Goal: Information Seeking & Learning: Find contact information

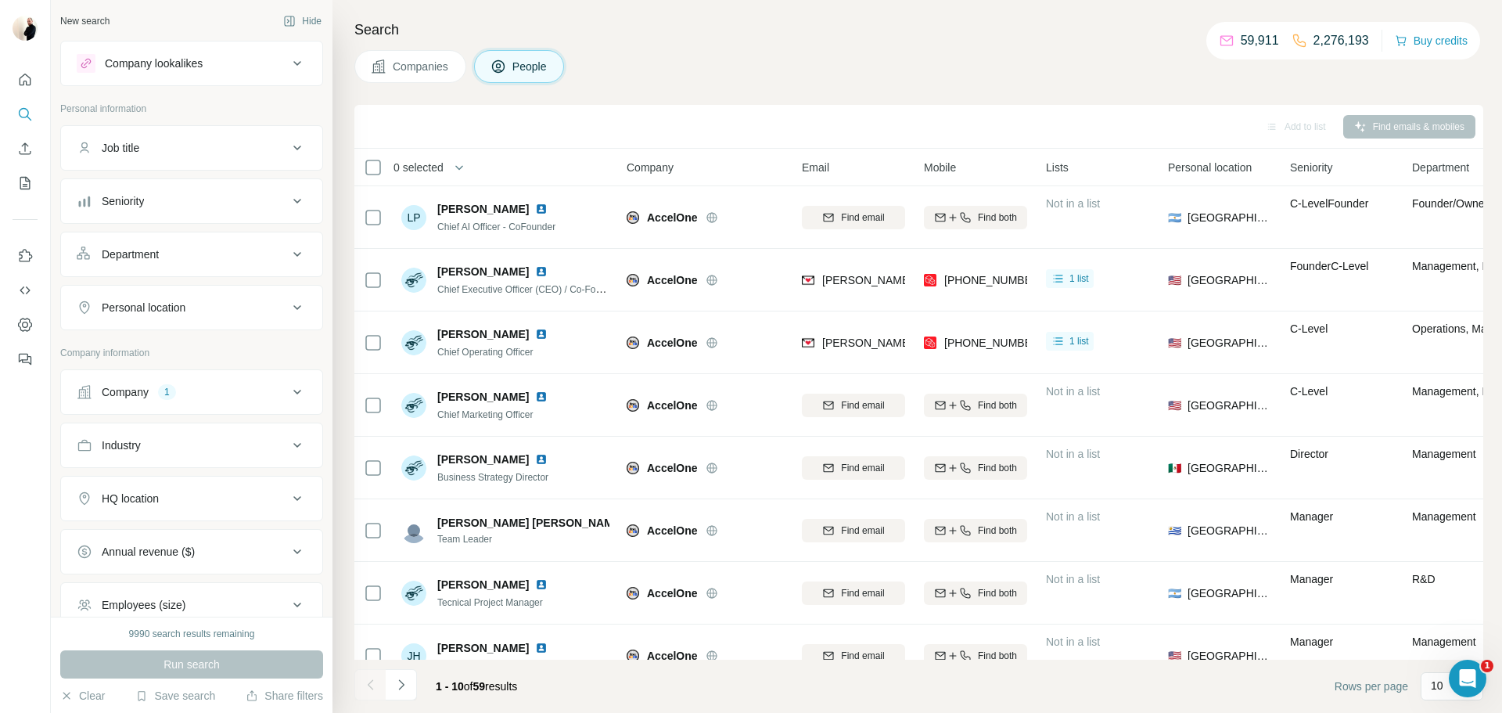
click at [174, 376] on button "Company 1" at bounding box center [191, 392] width 261 height 38
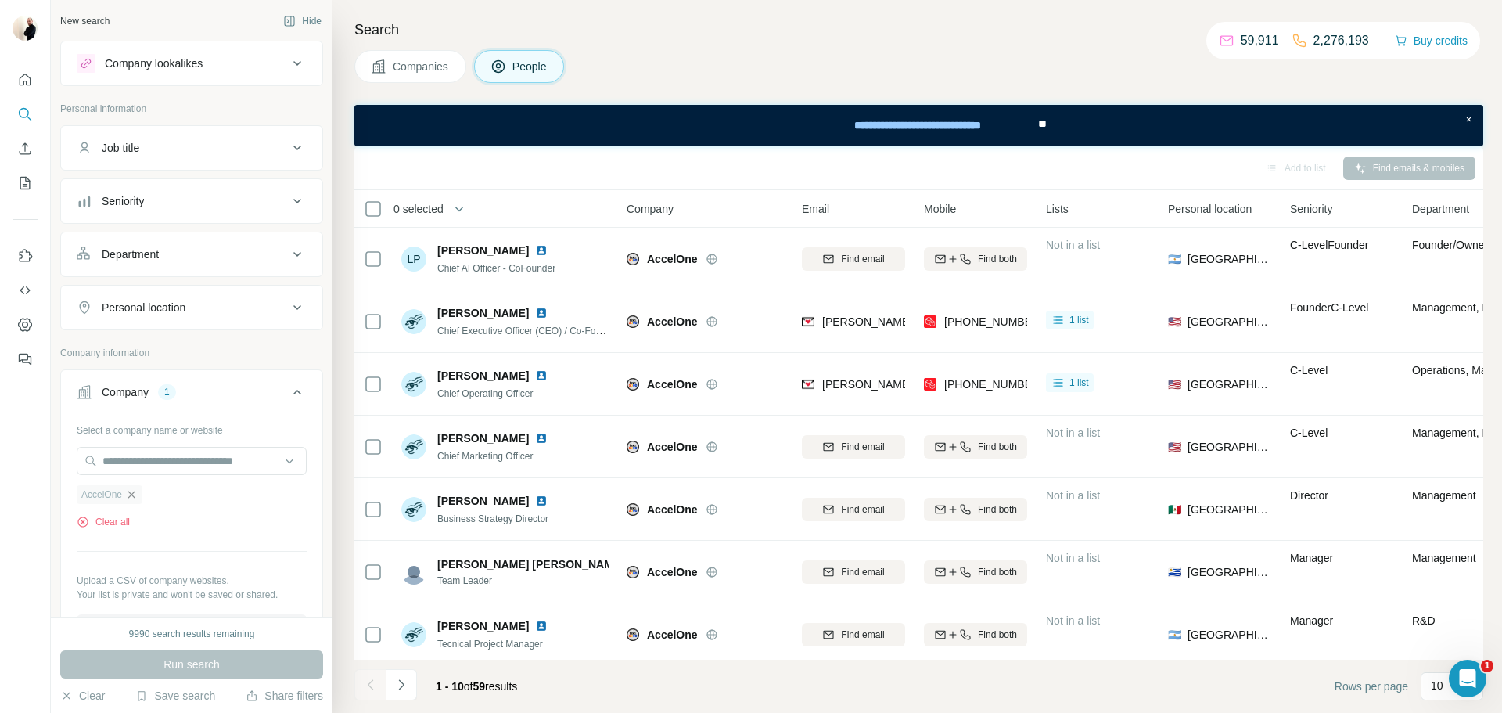
click at [133, 495] on icon "button" at bounding box center [131, 494] width 7 height 7
click at [131, 472] on input "text" at bounding box center [192, 461] width 230 height 28
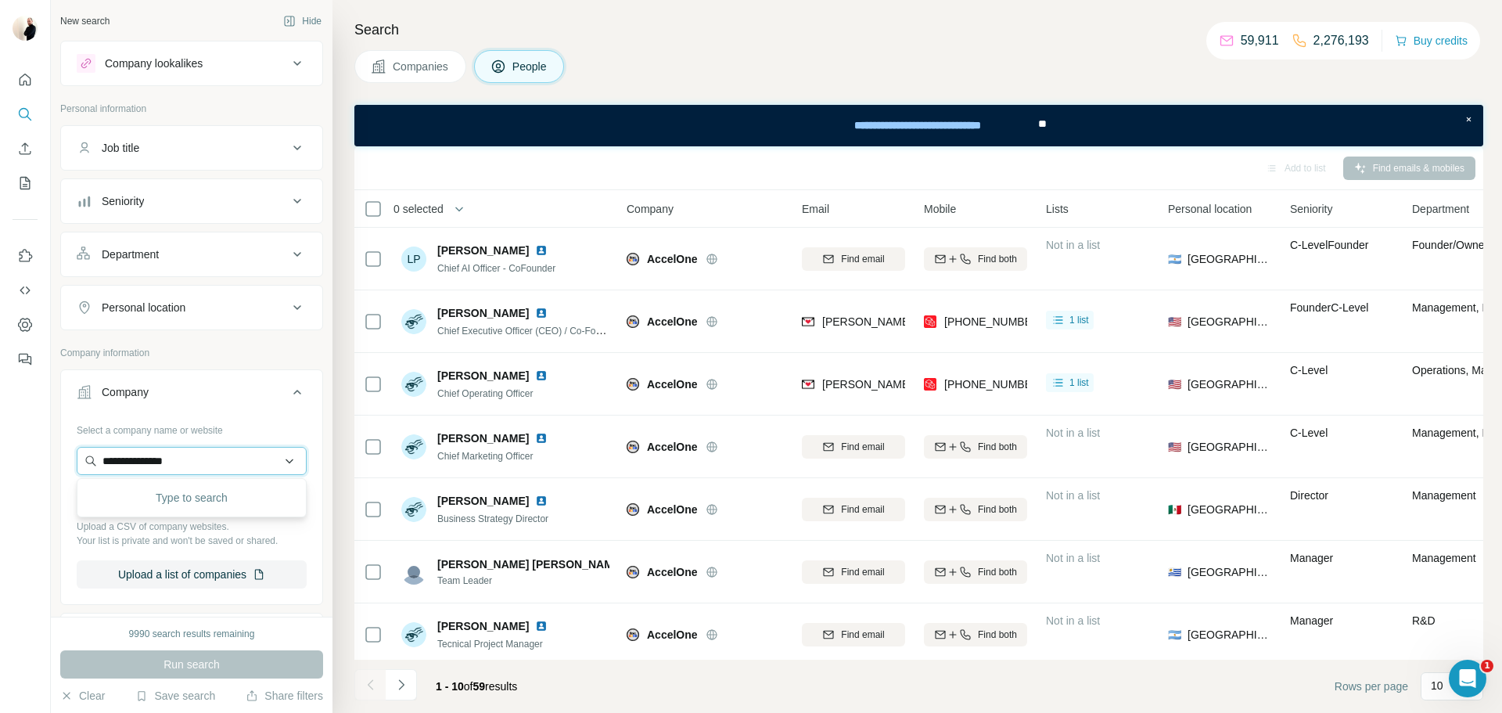
type input "**********"
click at [149, 505] on p "[DOMAIN_NAME]" at bounding box center [158, 511] width 75 height 14
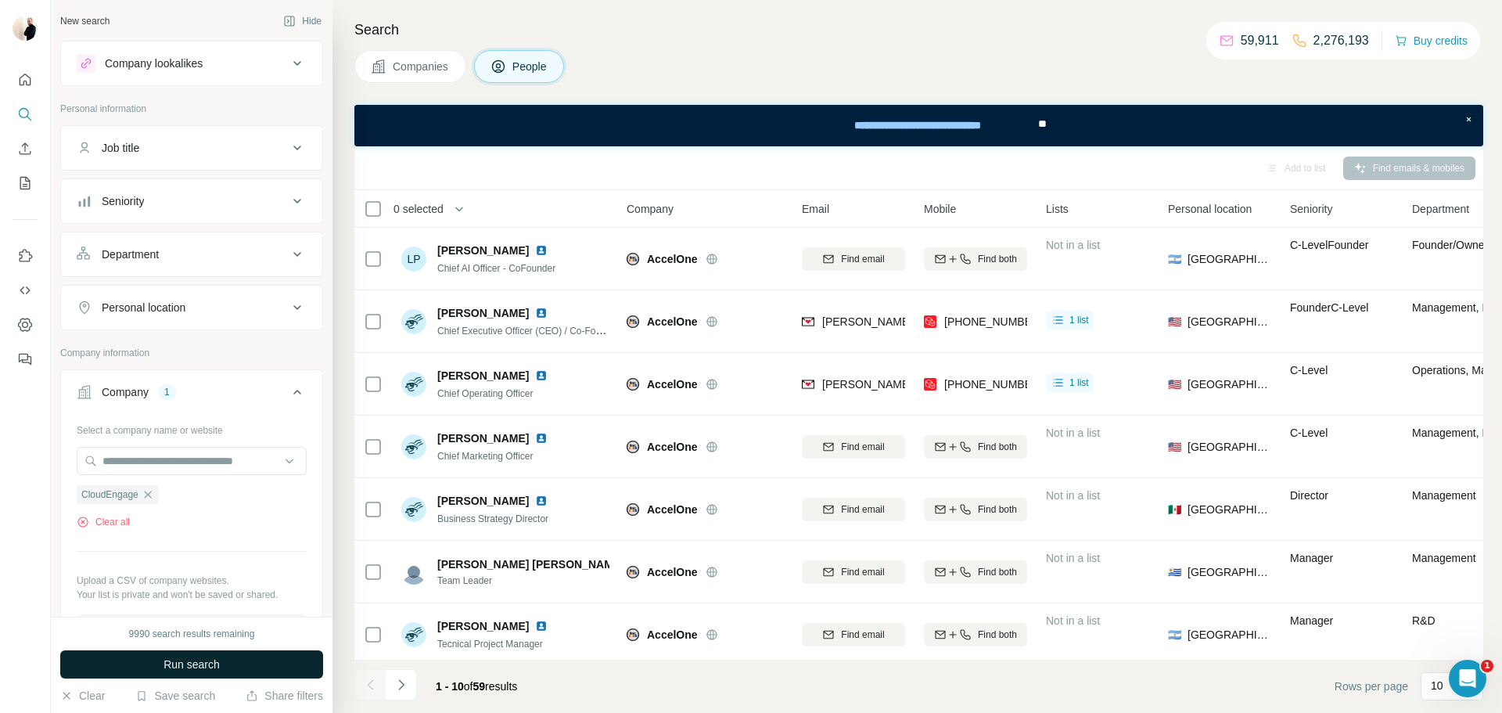
click at [214, 652] on button "Run search" at bounding box center [191, 664] width 263 height 28
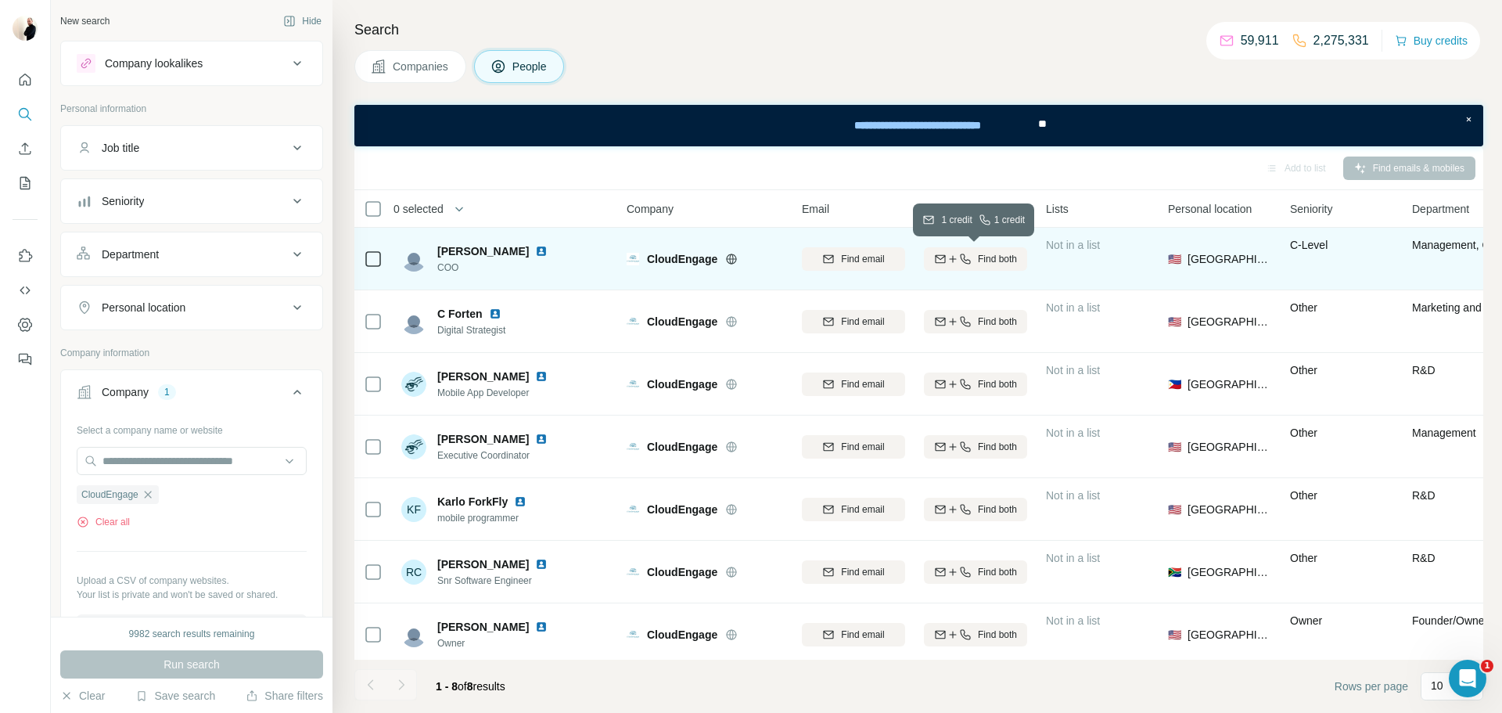
click at [963, 254] on icon "button" at bounding box center [965, 259] width 13 height 13
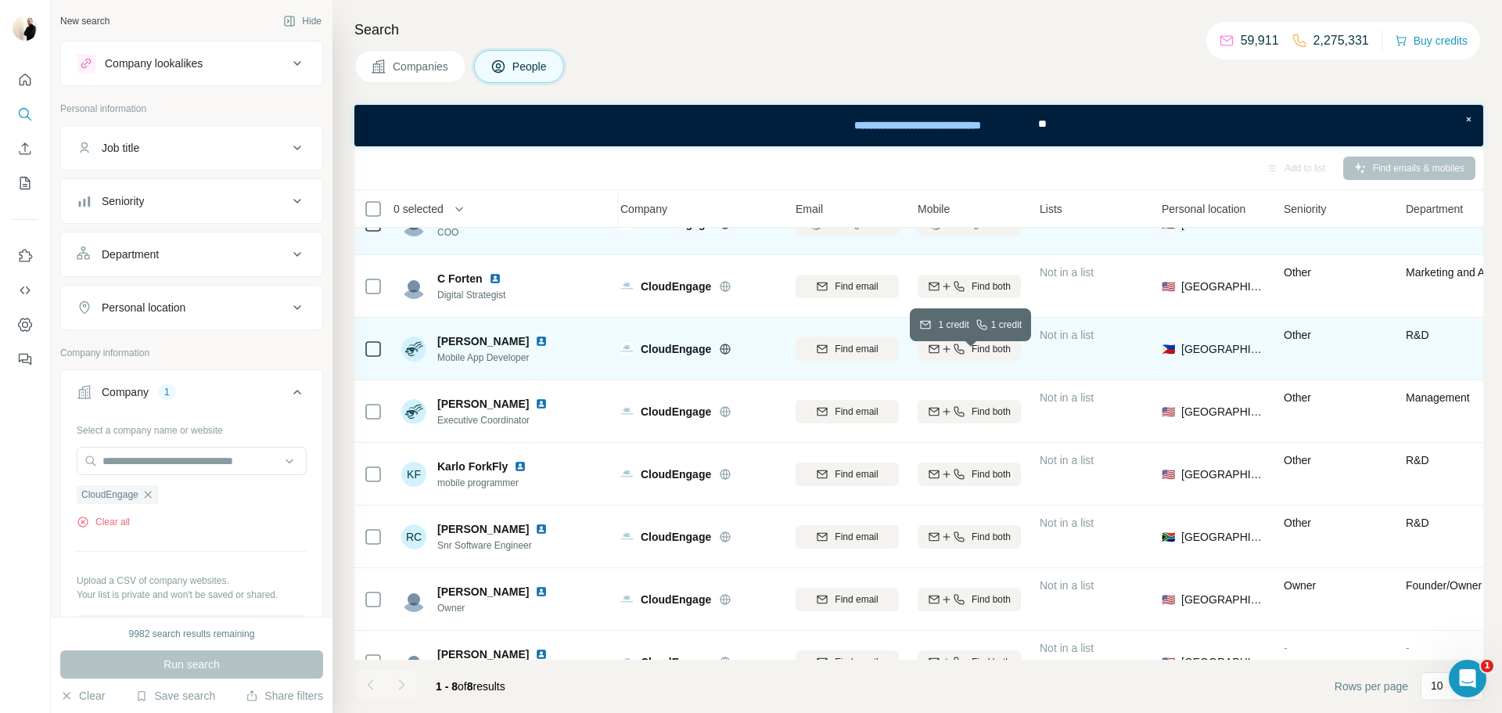
scroll to position [35, 8]
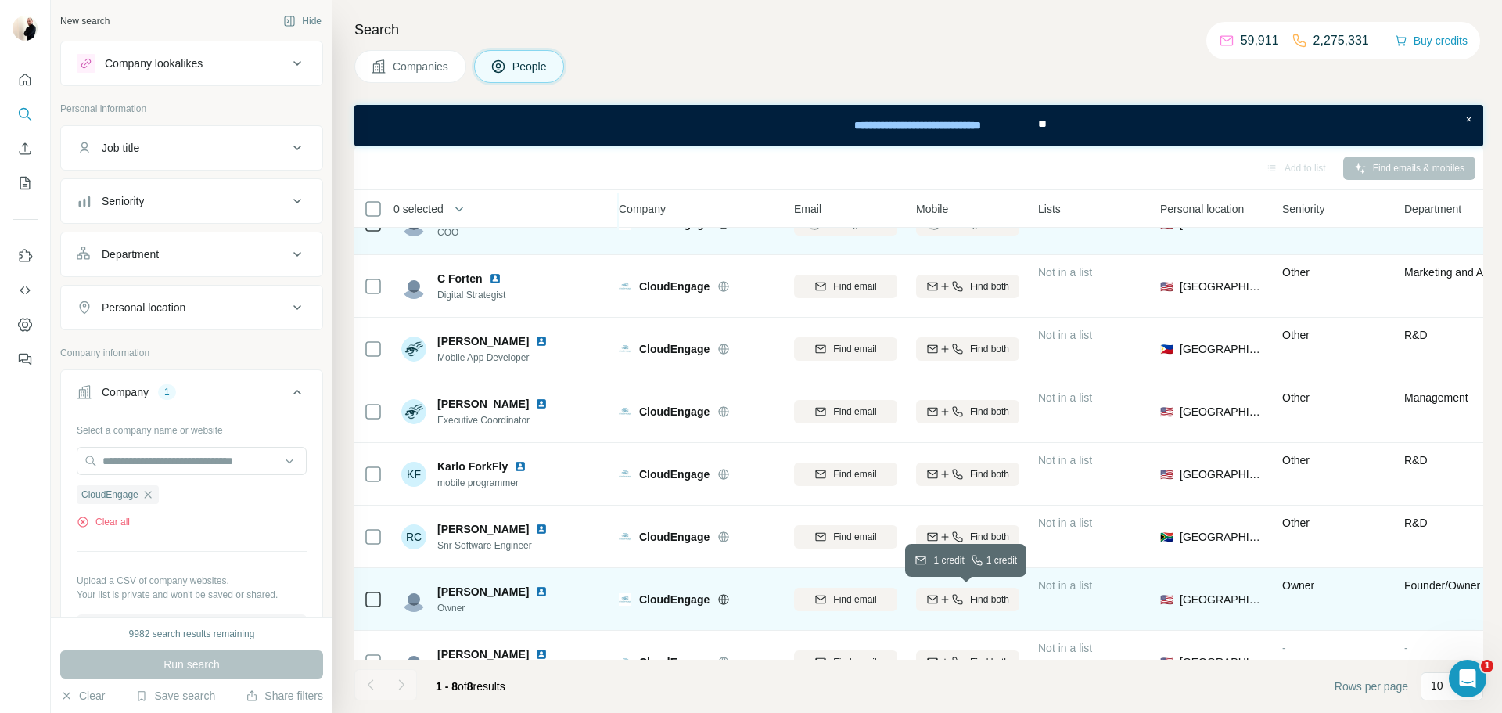
click at [991, 602] on span "Find both" at bounding box center [989, 599] width 39 height 14
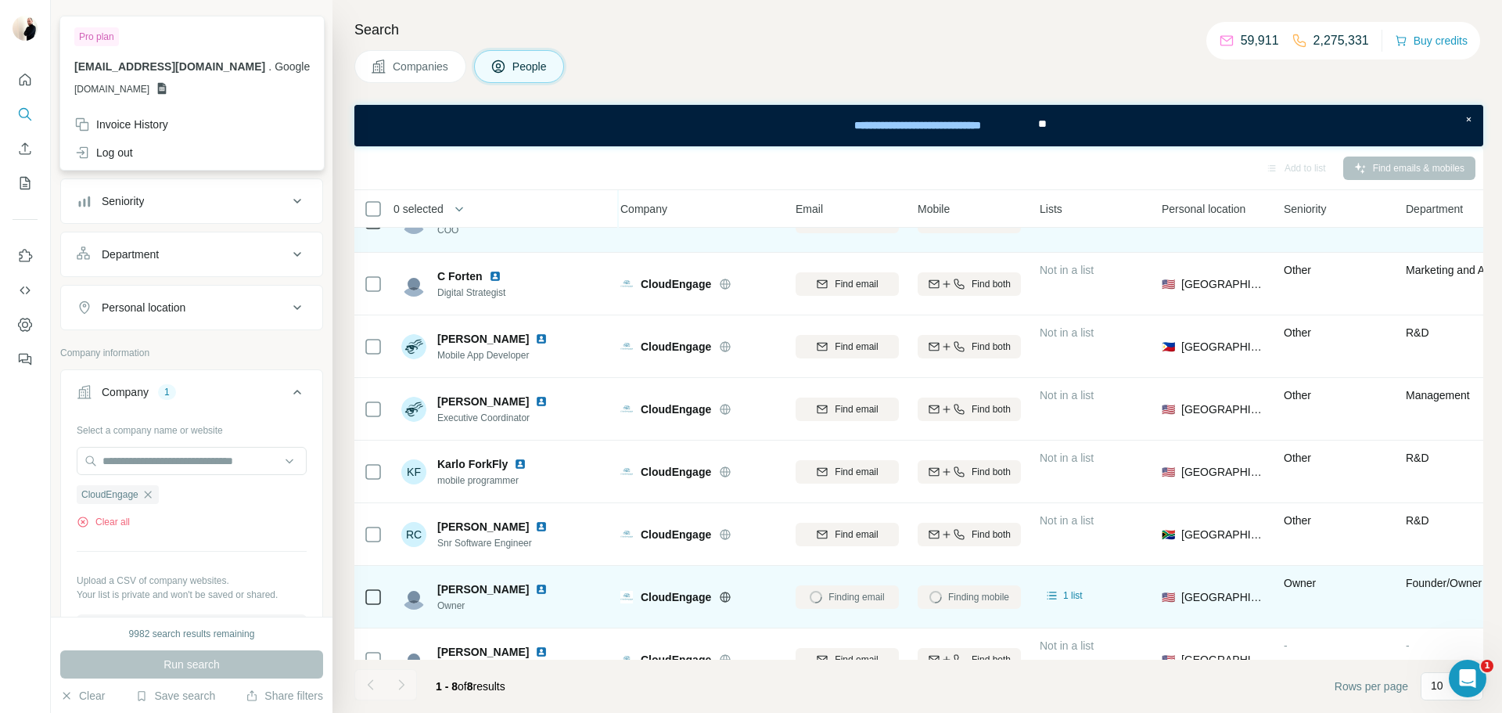
scroll to position [0, 5]
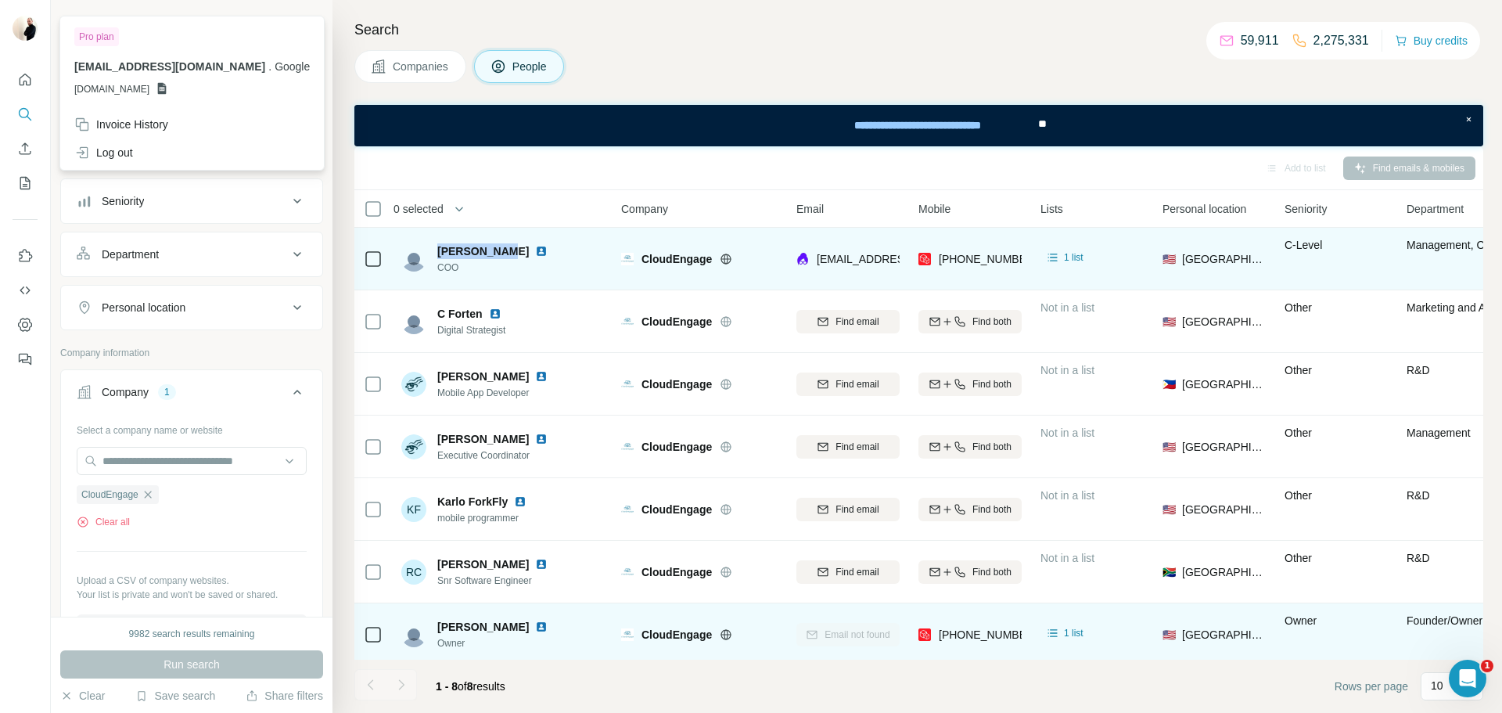
drag, startPoint x: 436, startPoint y: 247, endPoint x: 504, endPoint y: 253, distance: 68.3
click at [504, 253] on div "[PERSON_NAME] COO" at bounding box center [477, 258] width 153 height 31
copy span "[PERSON_NAME]"
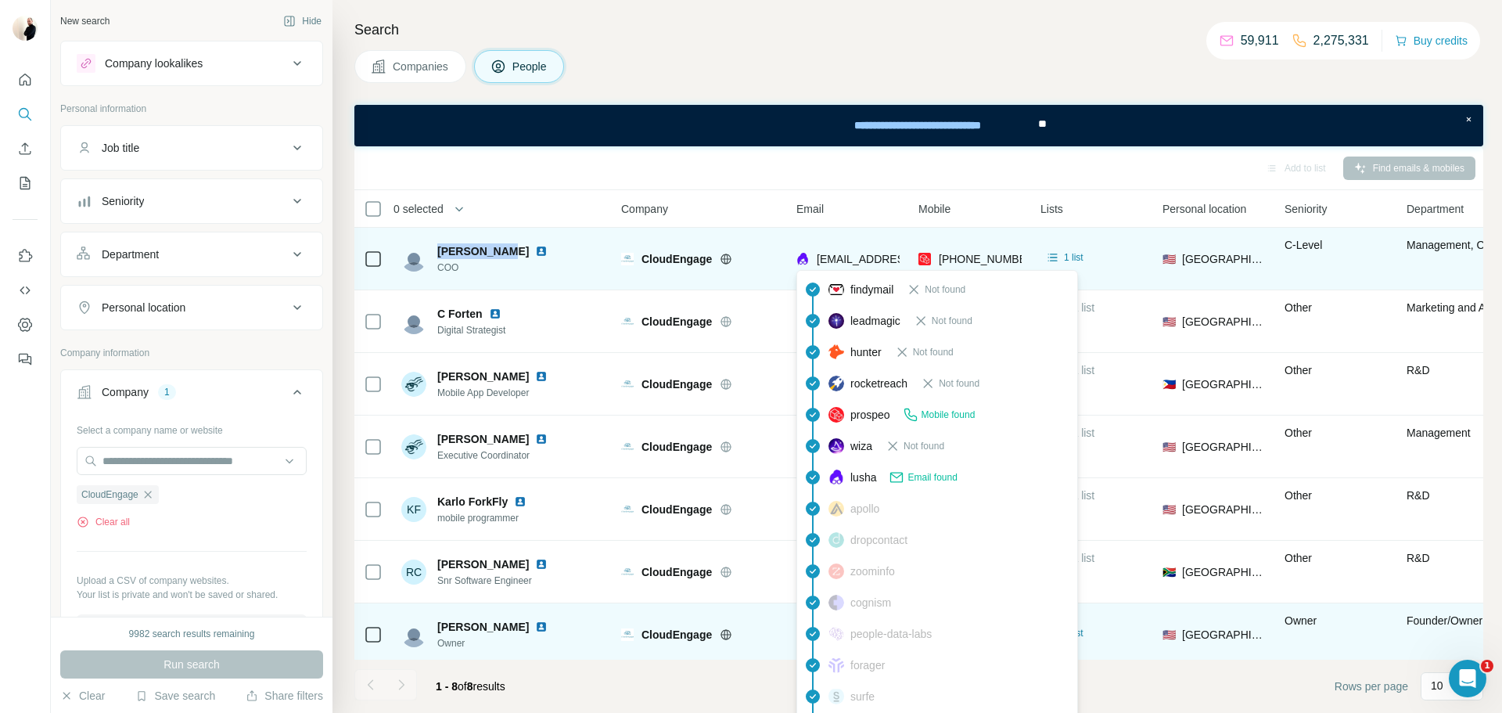
click at [875, 256] on span "[EMAIL_ADDRESS][PERSON_NAME][DOMAIN_NAME]" at bounding box center [954, 259] width 275 height 13
copy span "[EMAIL_ADDRESS][PERSON_NAME][DOMAIN_NAME]"
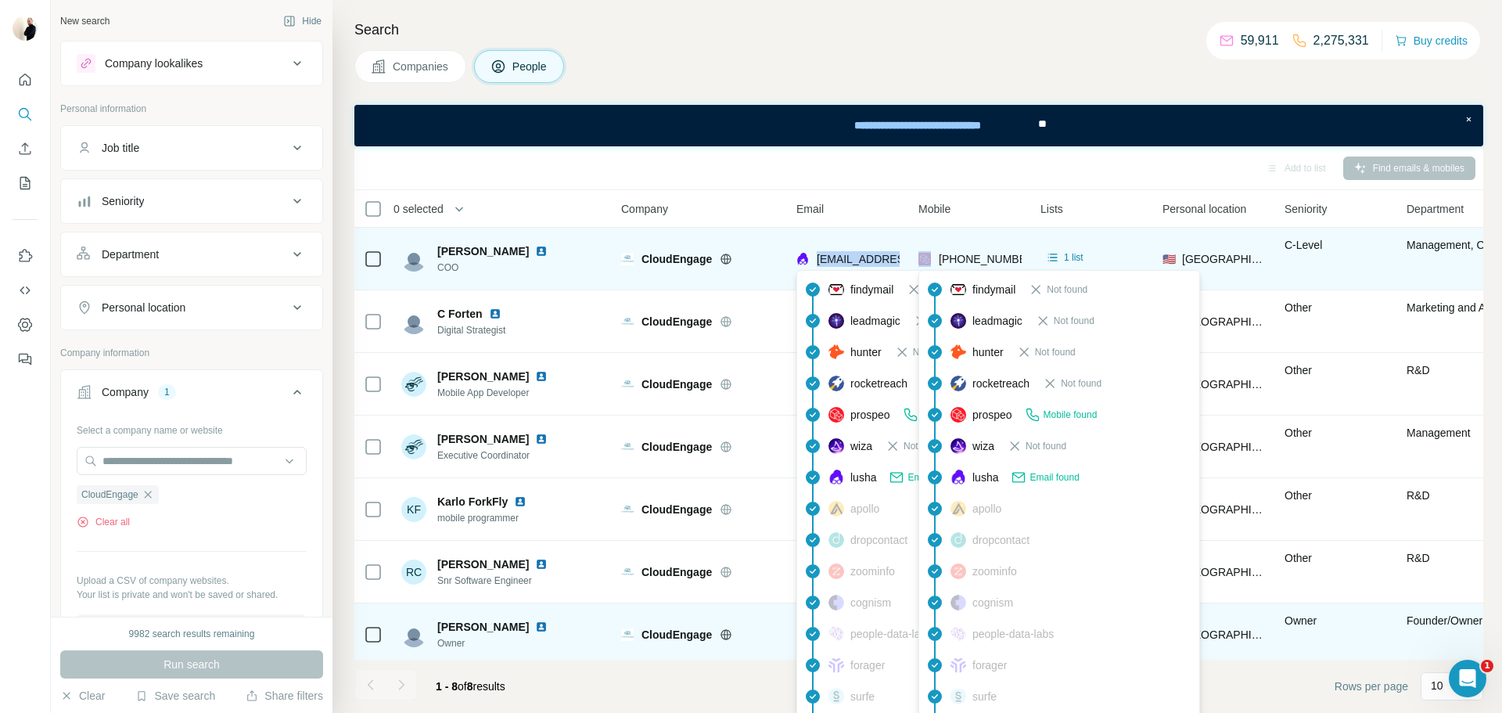
click at [975, 257] on span "[PHONE_NUMBER]" at bounding box center [988, 259] width 99 height 13
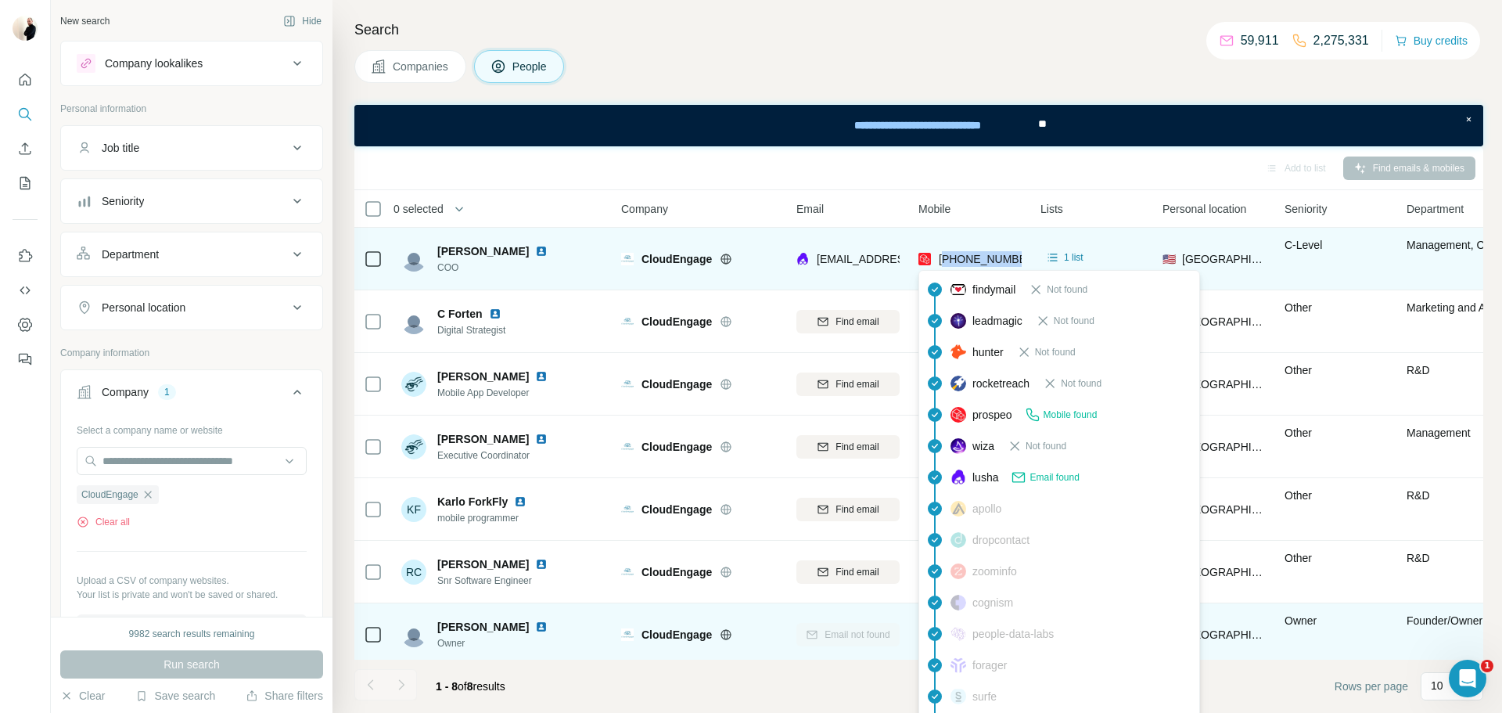
click at [975, 257] on span "[PHONE_NUMBER]" at bounding box center [988, 259] width 99 height 13
copy tr "[PHONE_NUMBER]"
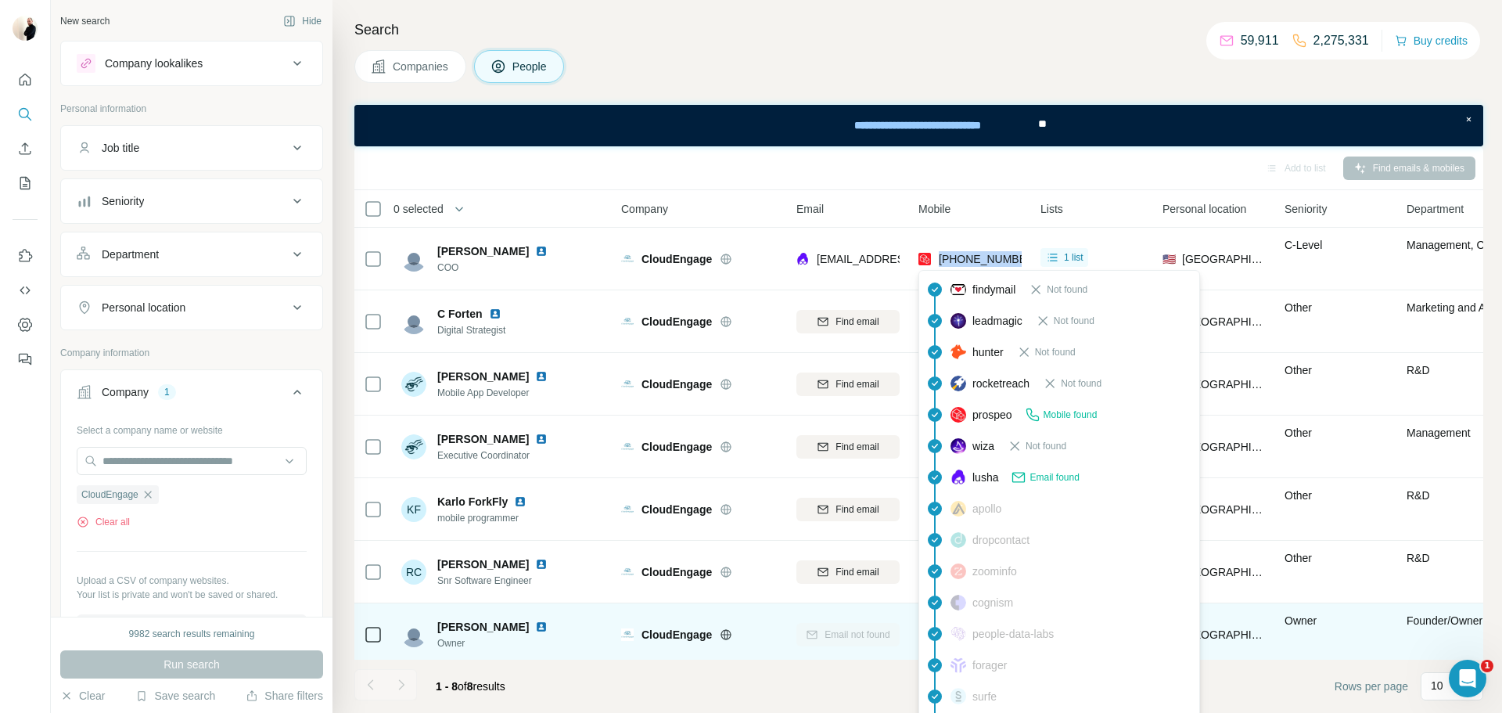
click at [594, 631] on div "[PERSON_NAME] Owner" at bounding box center [505, 634] width 208 height 43
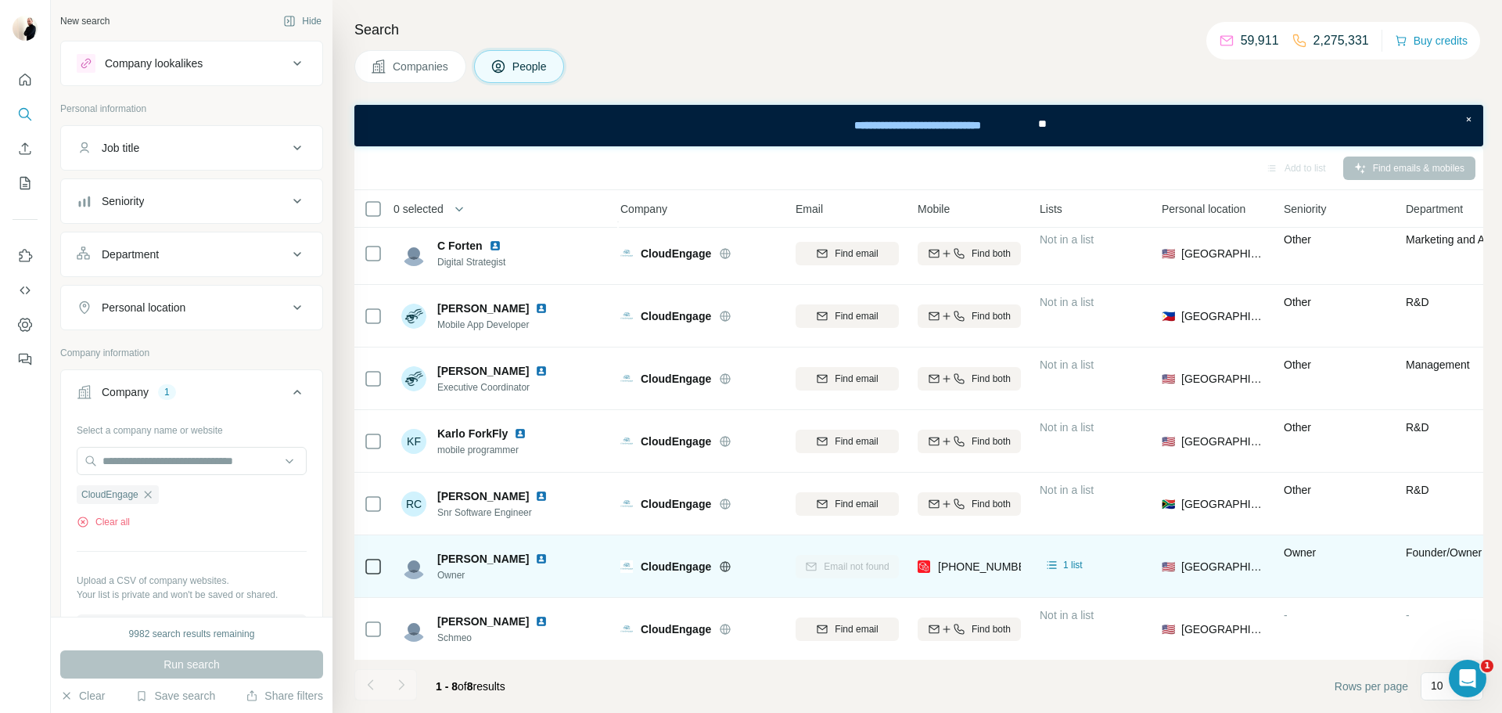
scroll to position [69, 5]
click at [476, 557] on span "[PERSON_NAME]" at bounding box center [483, 558] width 92 height 16
copy span "[PERSON_NAME]"
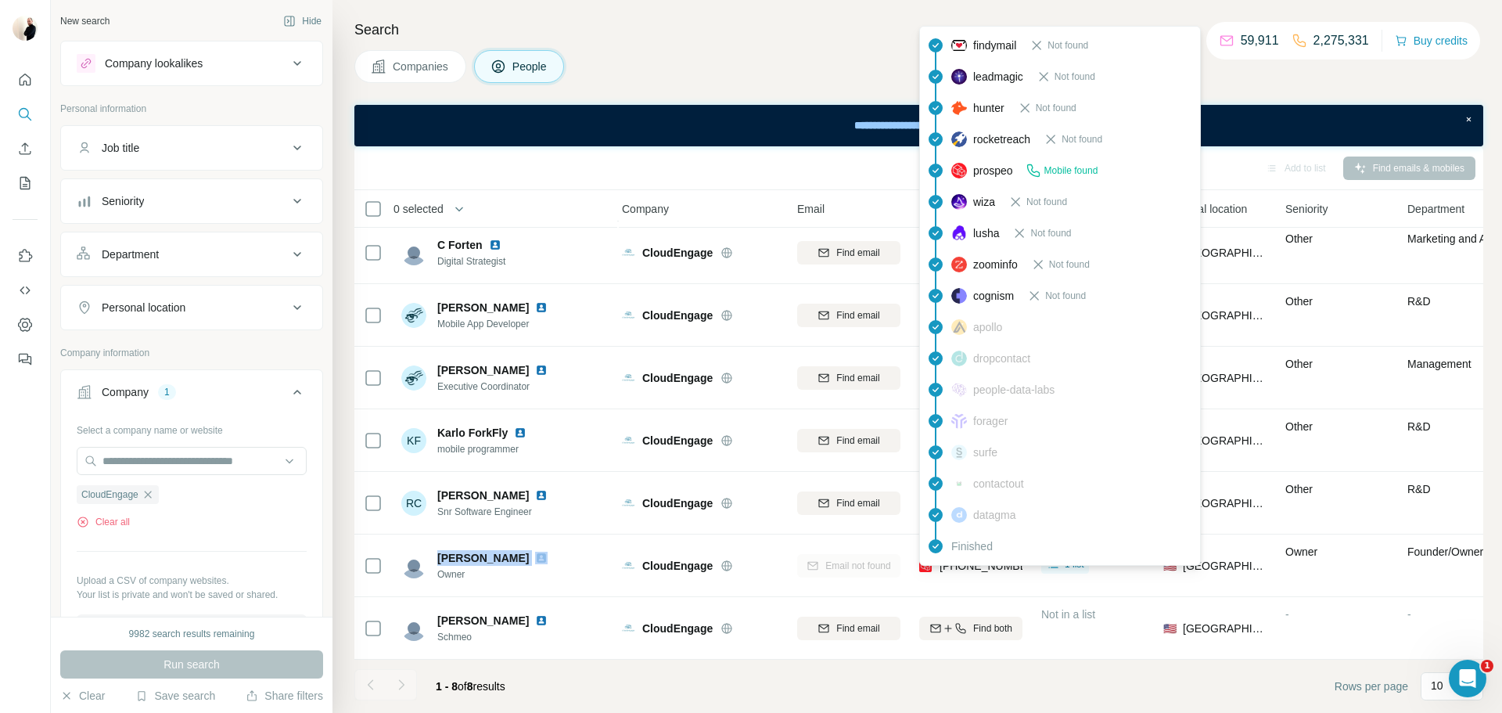
click at [998, 569] on span "[PHONE_NUMBER]" at bounding box center [989, 565] width 99 height 13
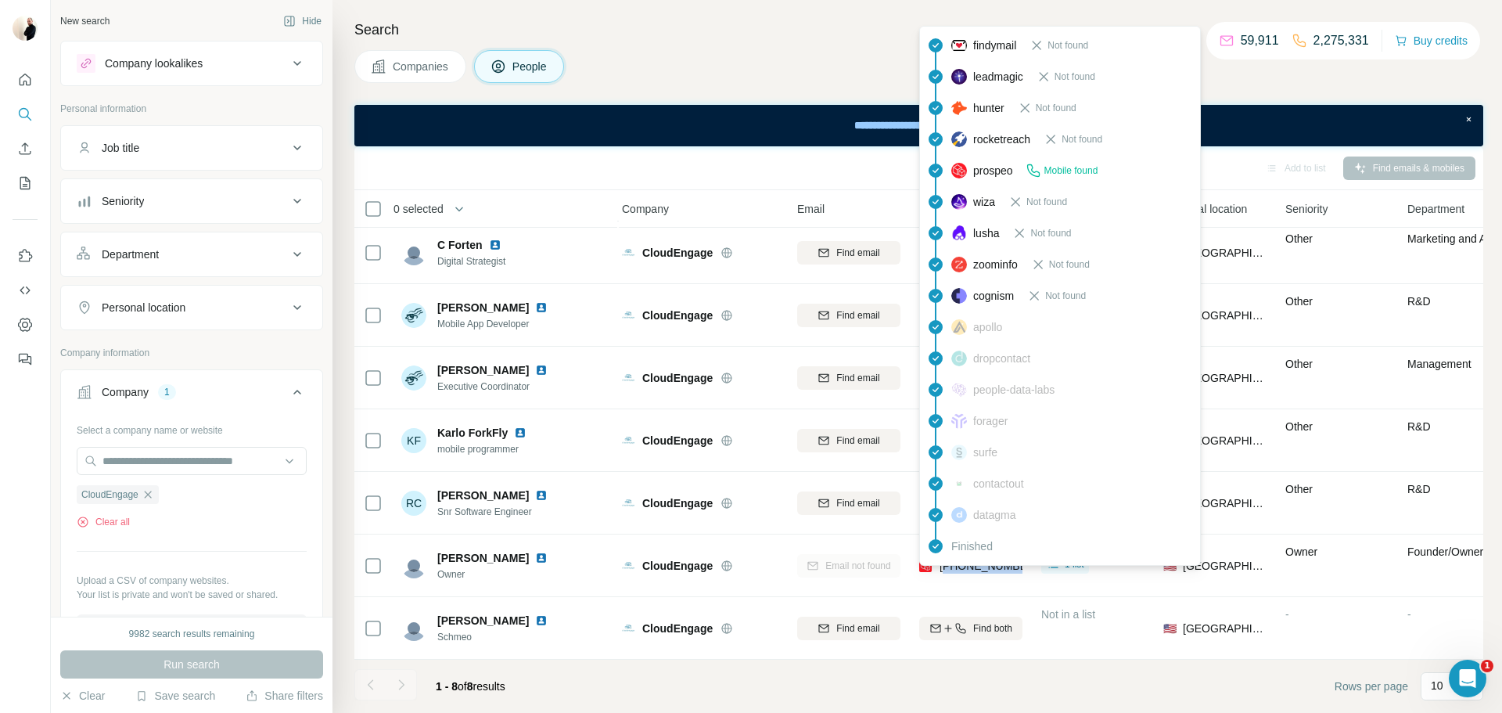
click at [998, 569] on span "[PHONE_NUMBER]" at bounding box center [989, 565] width 99 height 13
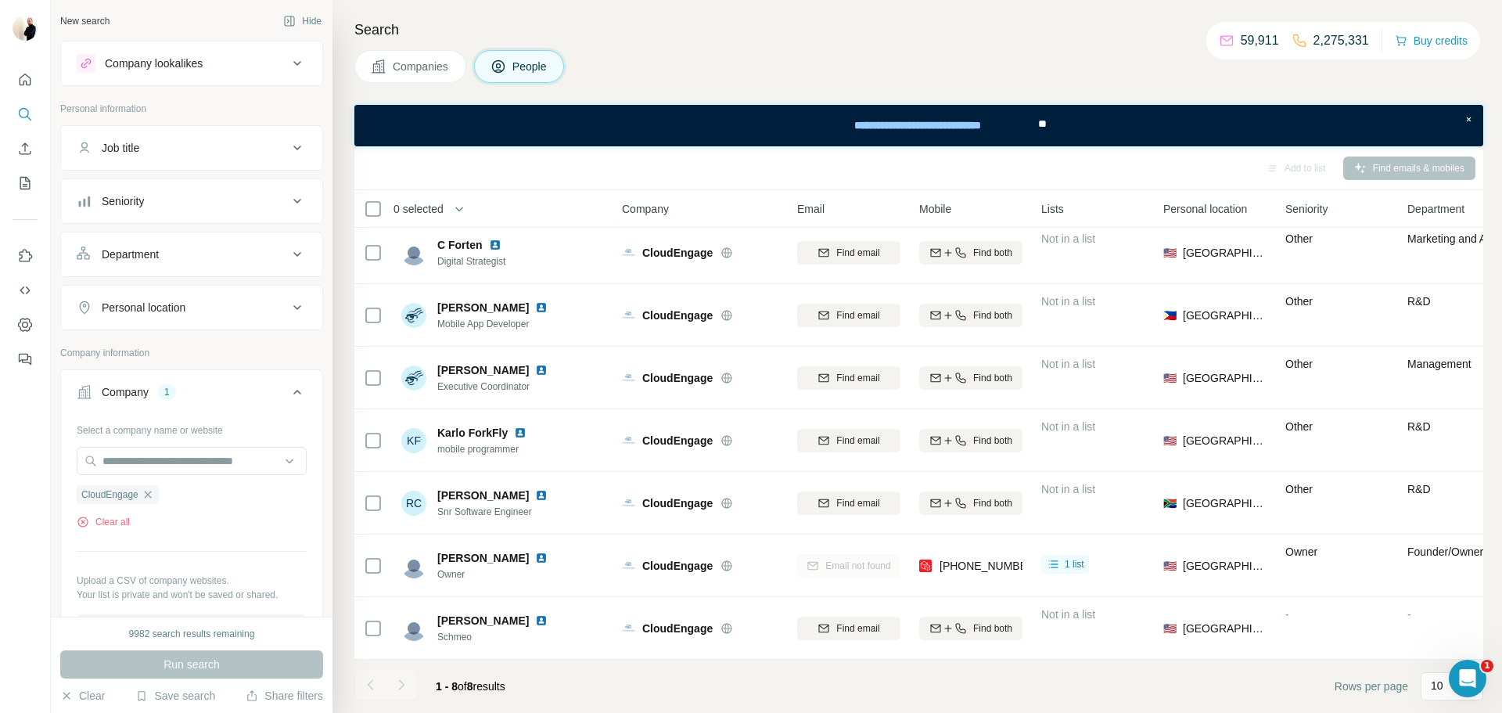
click at [472, 551] on span "[PERSON_NAME]" at bounding box center [483, 558] width 92 height 16
copy span "[PERSON_NAME]"
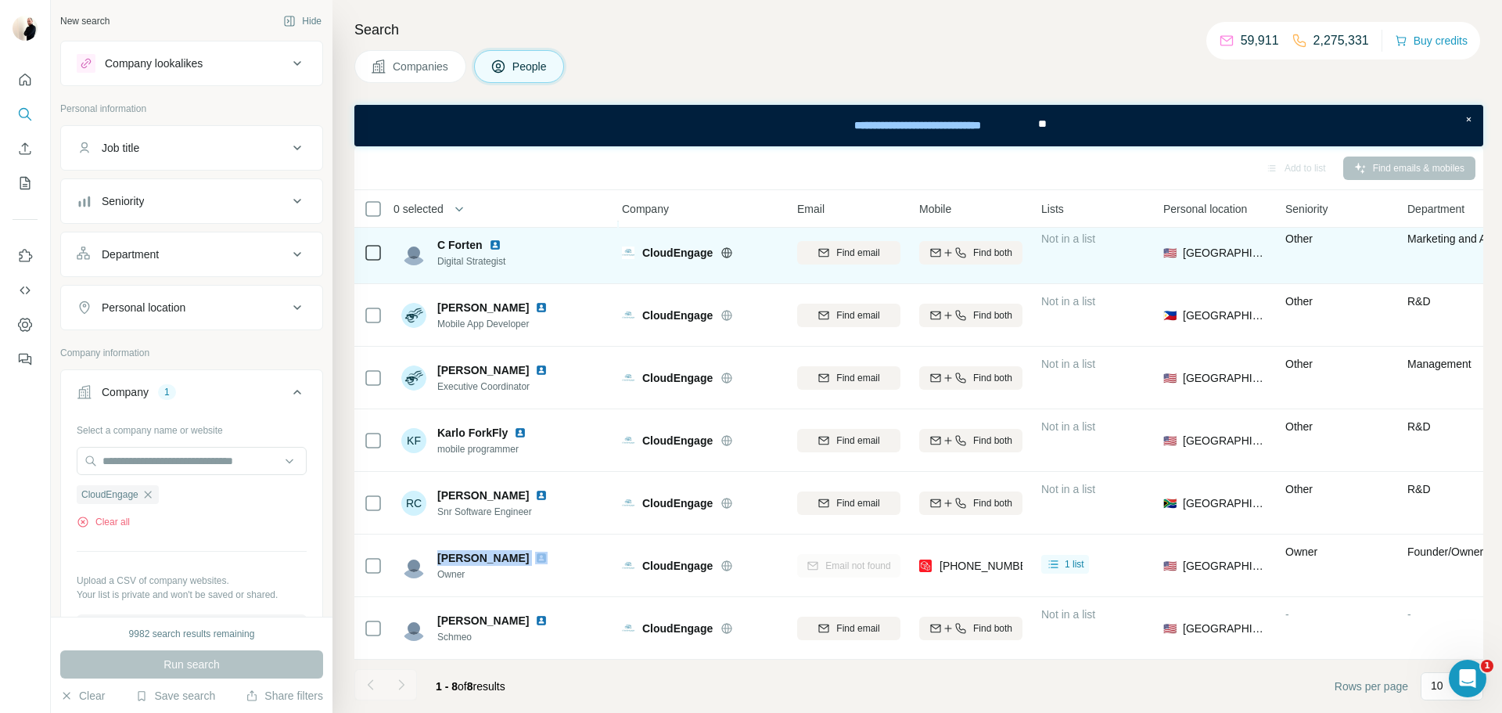
scroll to position [0, 5]
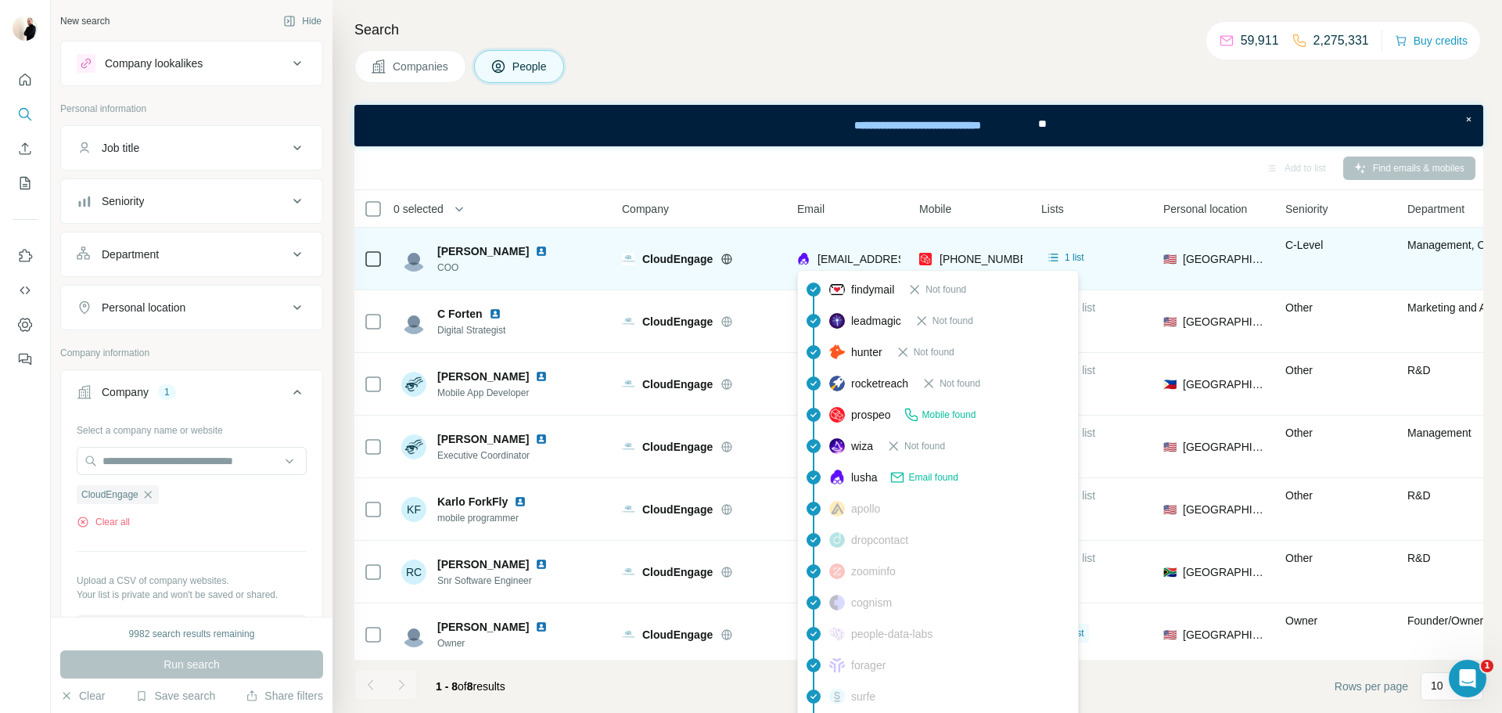
click at [894, 258] on span "[EMAIL_ADDRESS][PERSON_NAME][DOMAIN_NAME]" at bounding box center [955, 259] width 275 height 13
copy span "doolster"
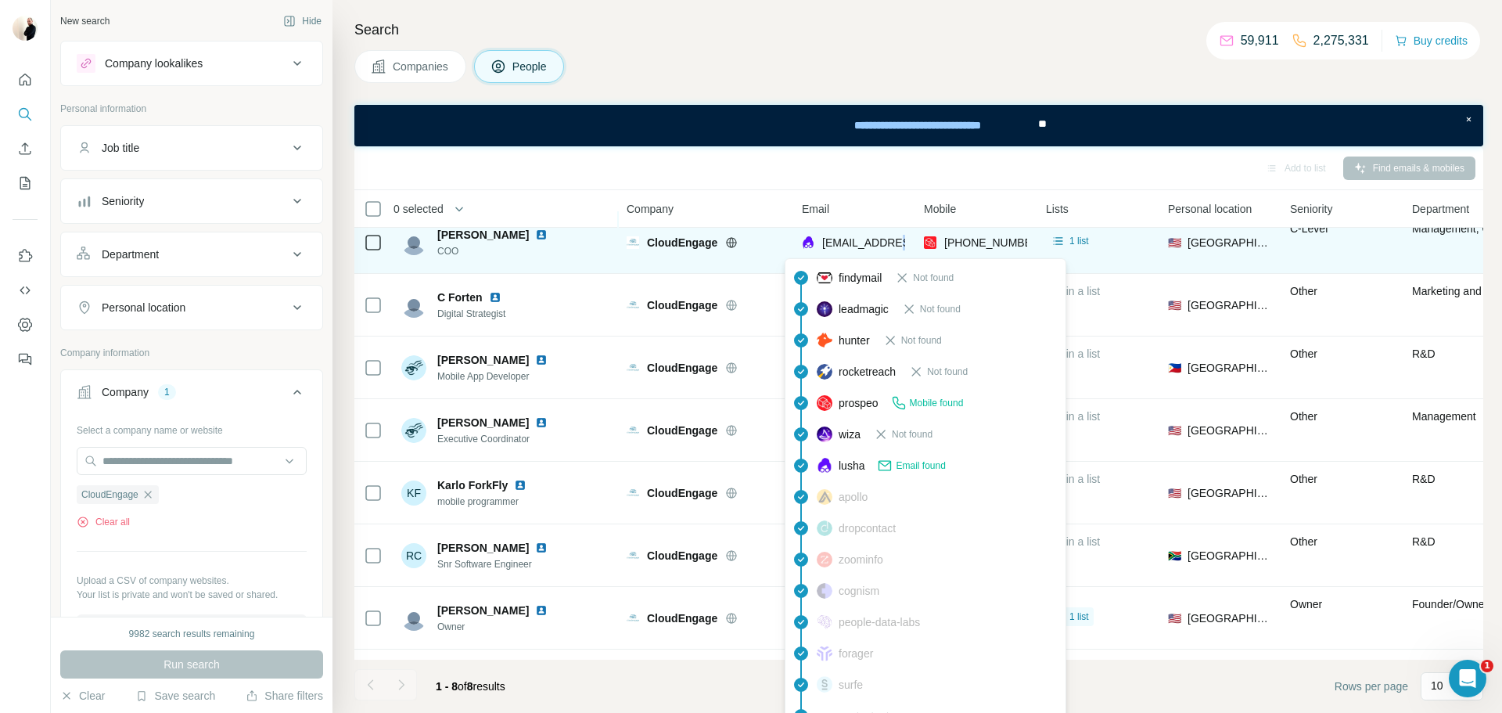
scroll to position [16, 0]
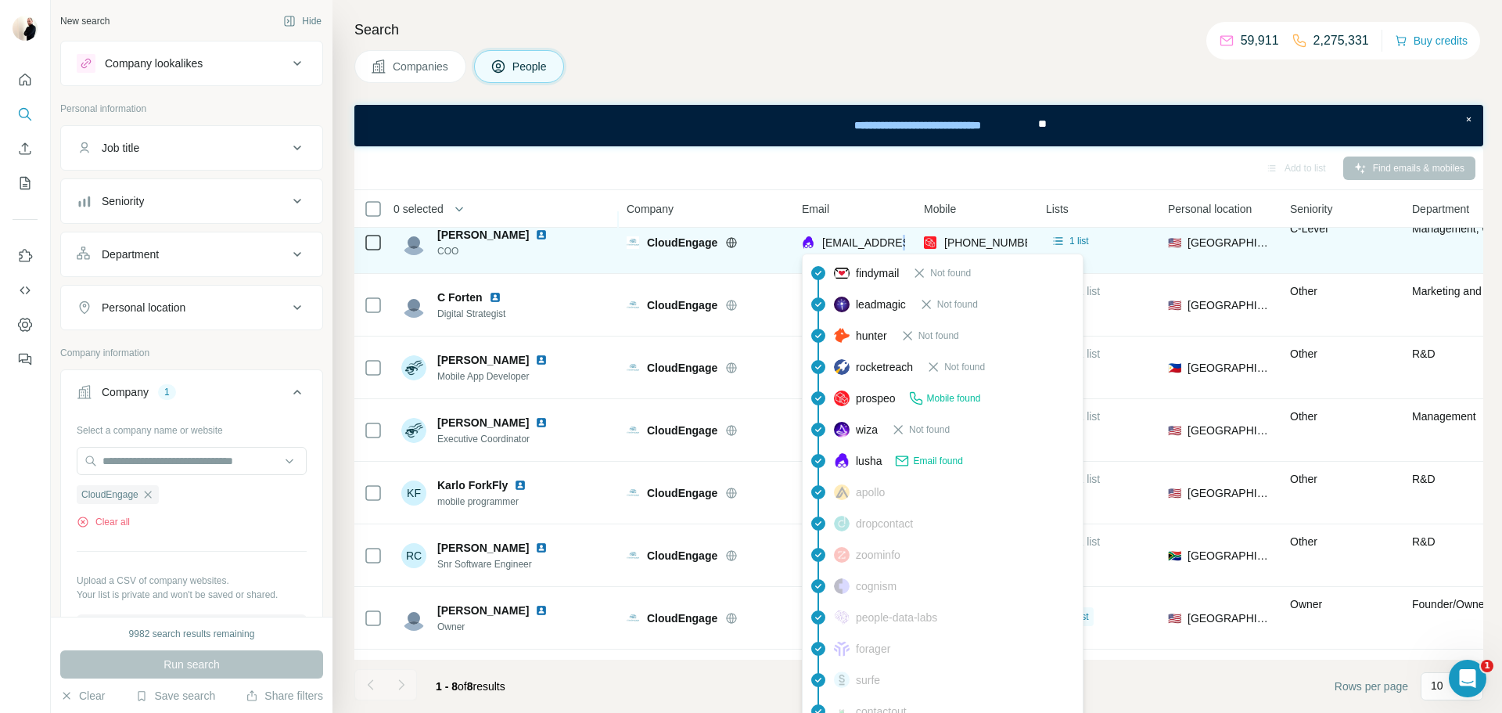
click at [879, 252] on div "[EMAIL_ADDRESS][PERSON_NAME][DOMAIN_NAME]" at bounding box center [943, 244] width 283 height 19
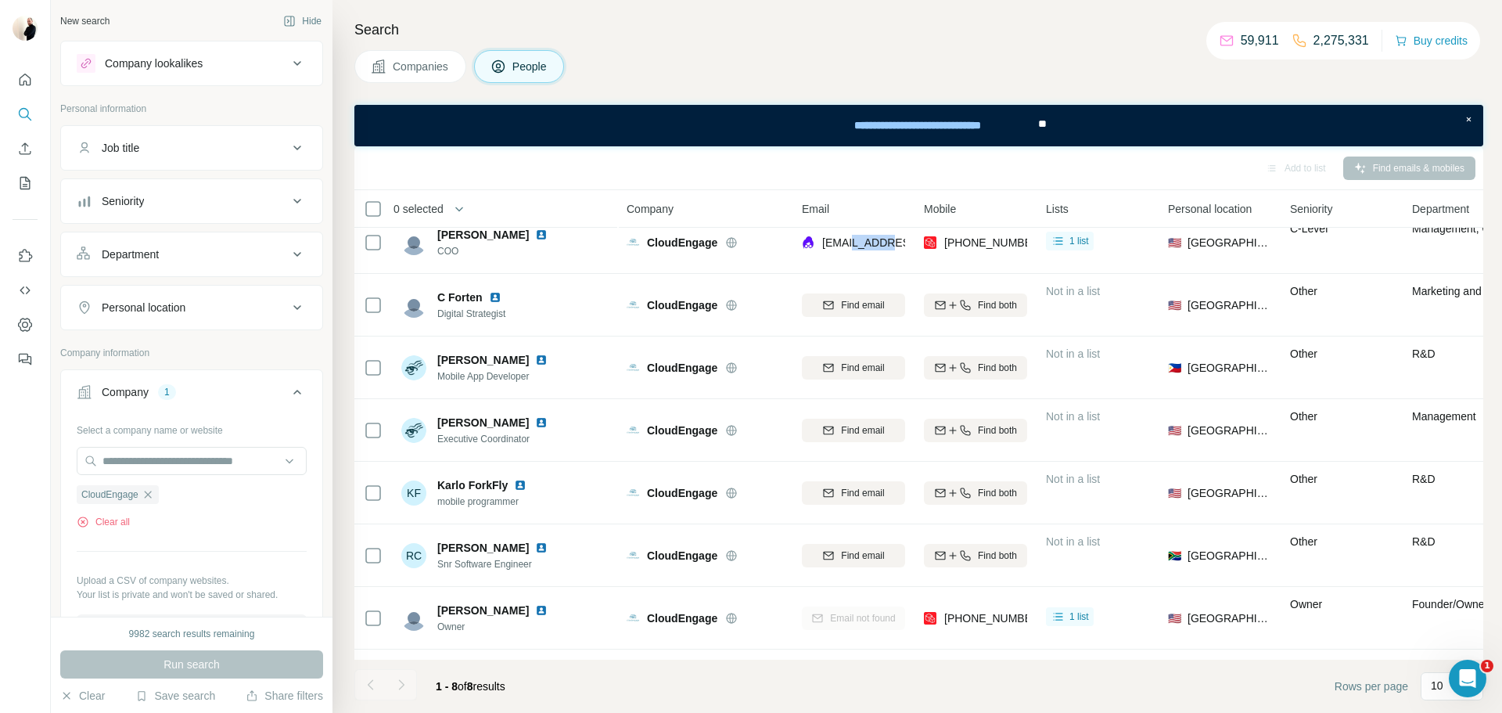
click at [868, 250] on div at bounding box center [868, 250] width 0 height 0
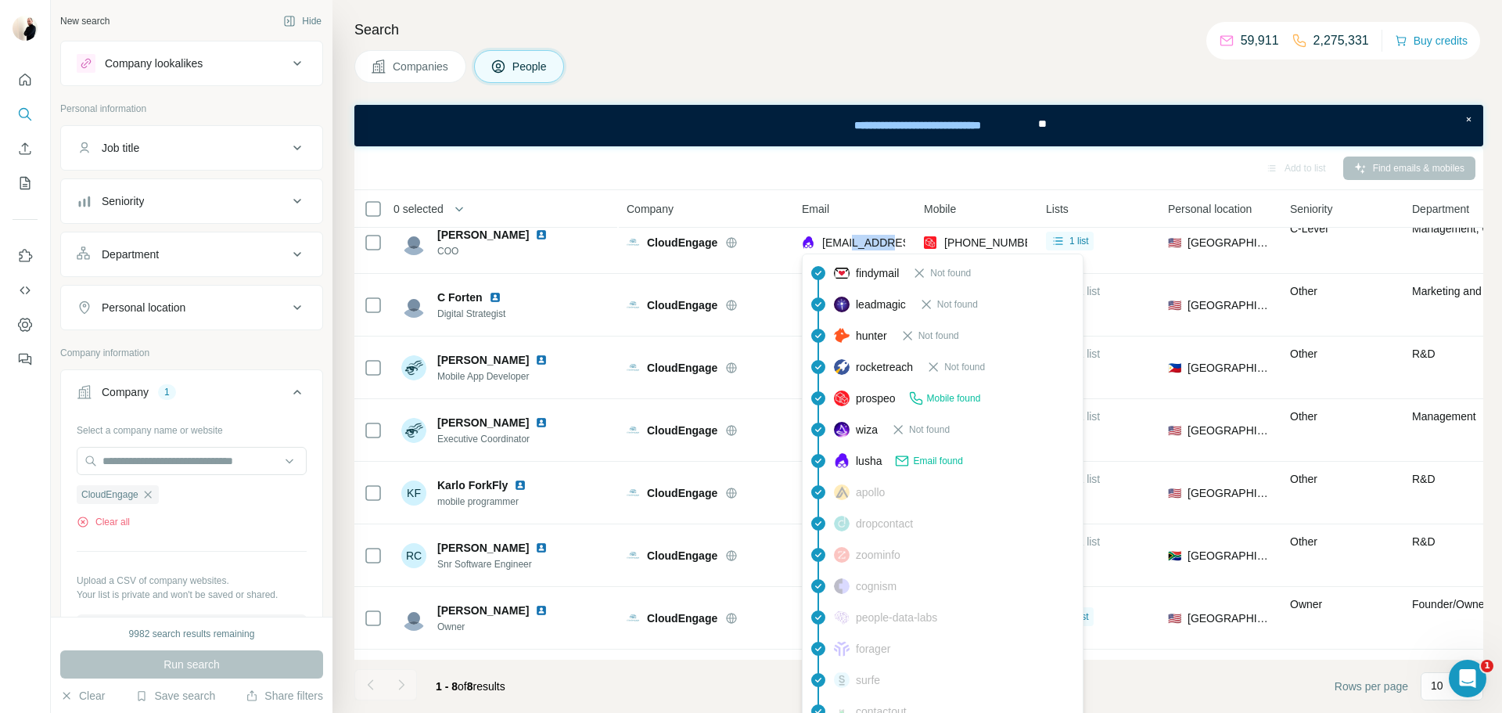
click at [880, 250] on div "[EMAIL_ADDRESS][PERSON_NAME][DOMAIN_NAME]" at bounding box center [943, 244] width 283 height 19
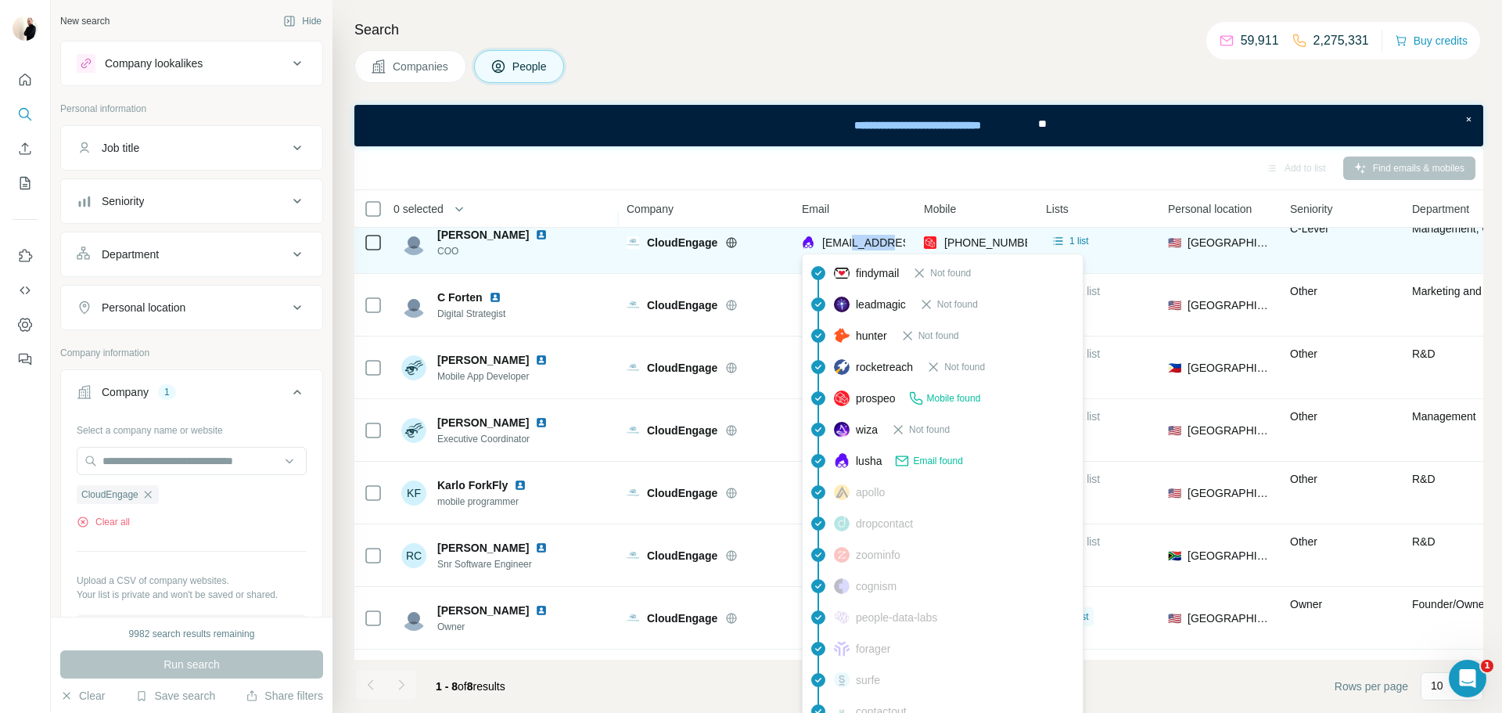
click at [886, 245] on span "[EMAIL_ADDRESS][PERSON_NAME][DOMAIN_NAME]" at bounding box center [959, 242] width 275 height 13
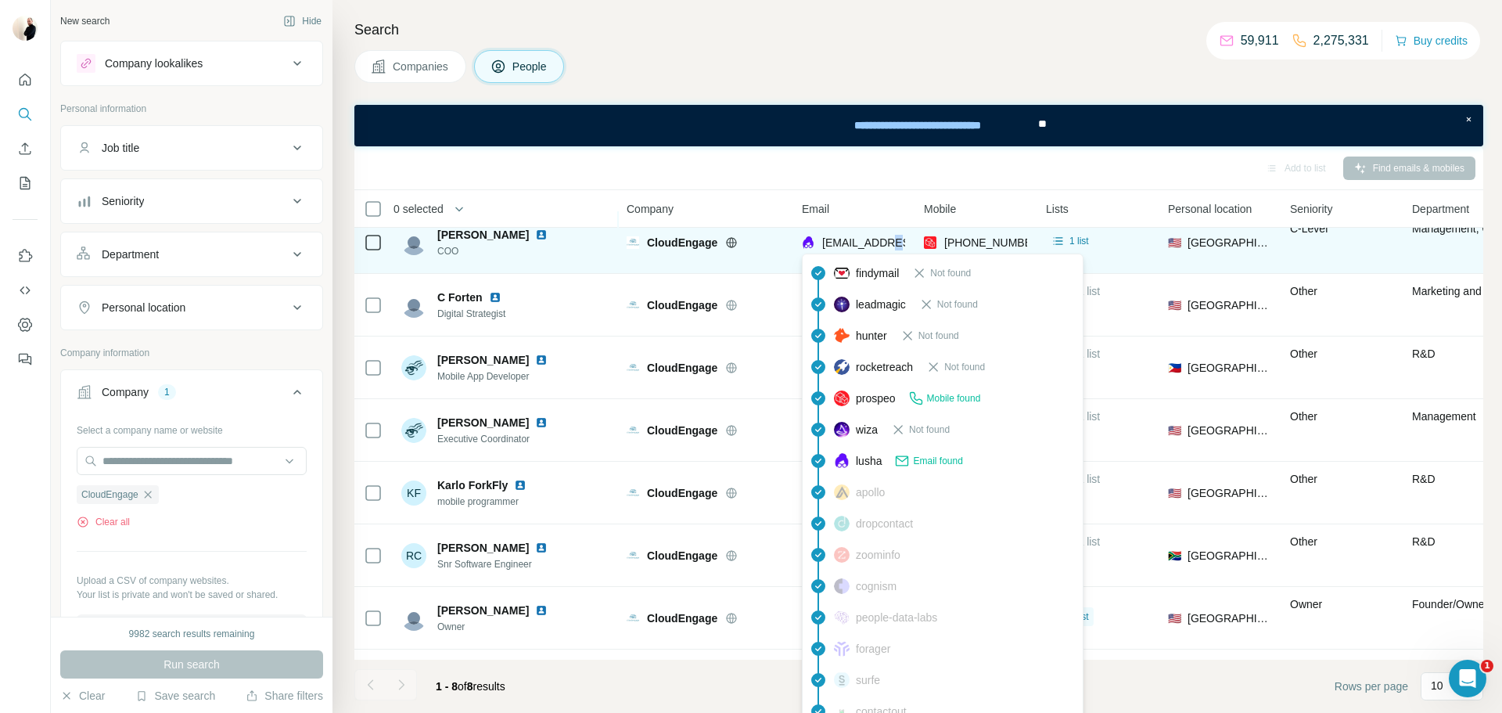
click at [886, 245] on span "[EMAIL_ADDRESS][PERSON_NAME][DOMAIN_NAME]" at bounding box center [959, 242] width 275 height 13
